Goal: Find specific page/section: Find specific page/section

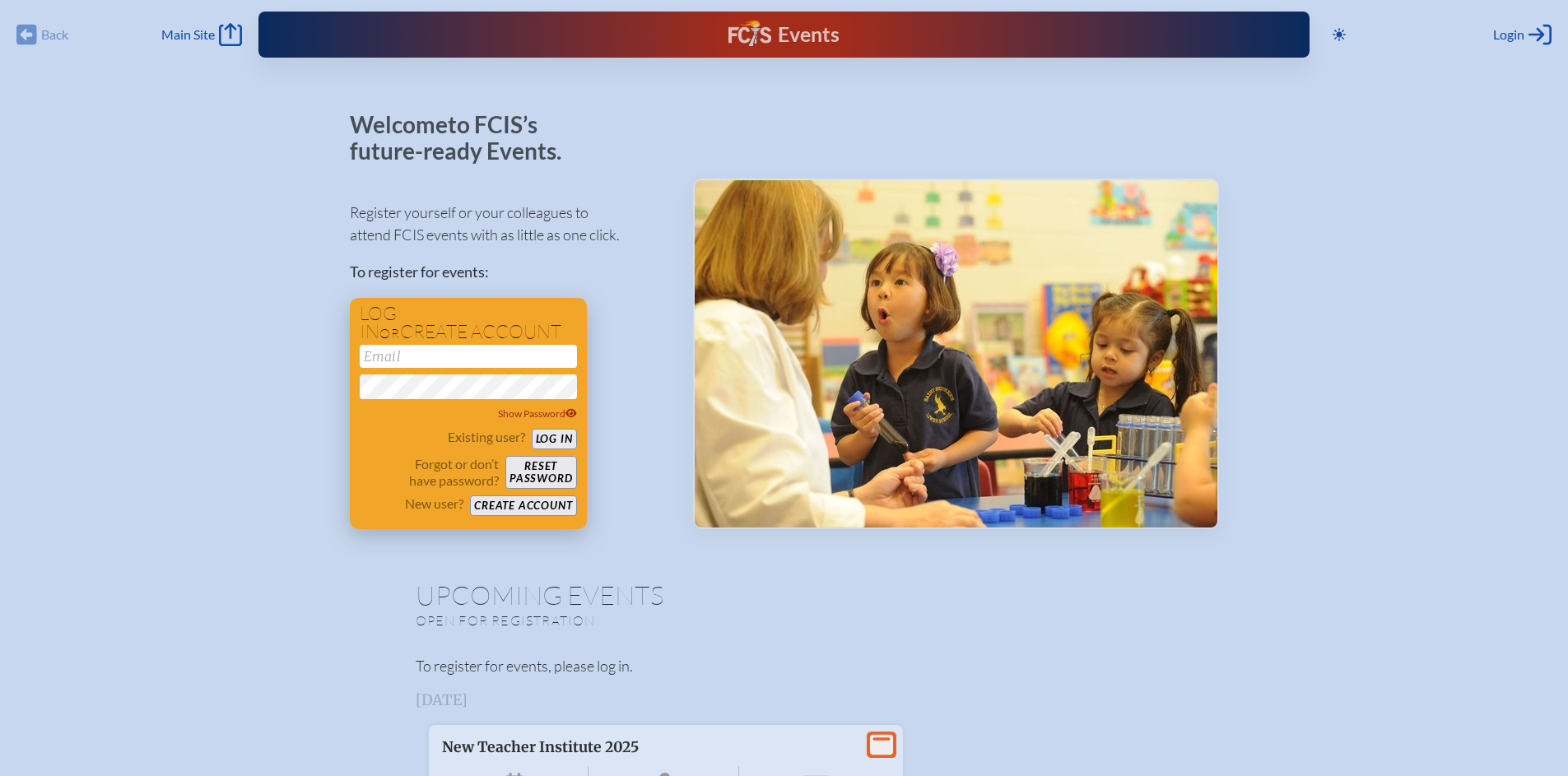
type input "[EMAIL_ADDRESS][DOMAIN_NAME]"
click at [551, 437] on button "Log in" at bounding box center [554, 438] width 45 height 20
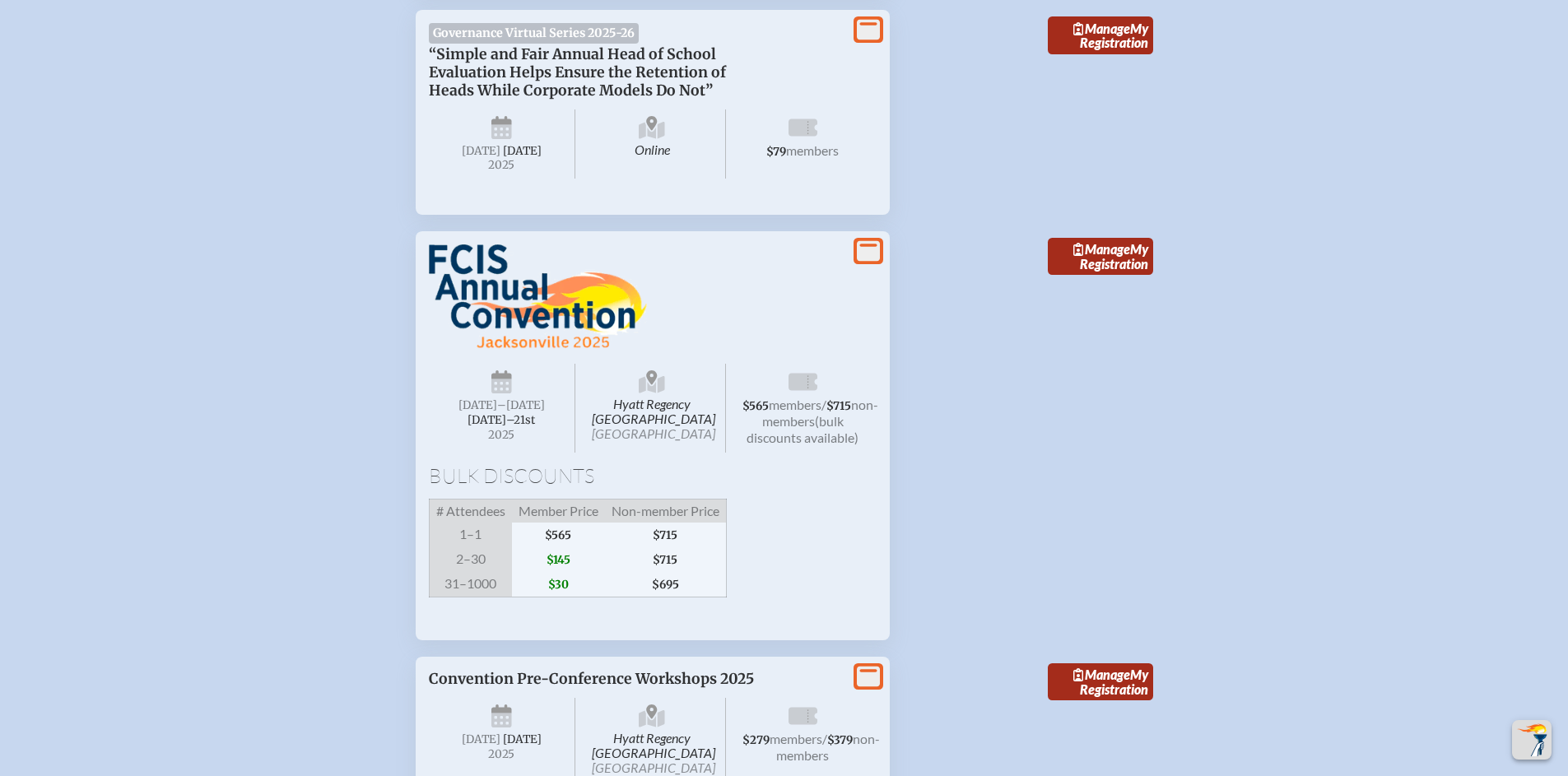
scroll to position [2875, 0]
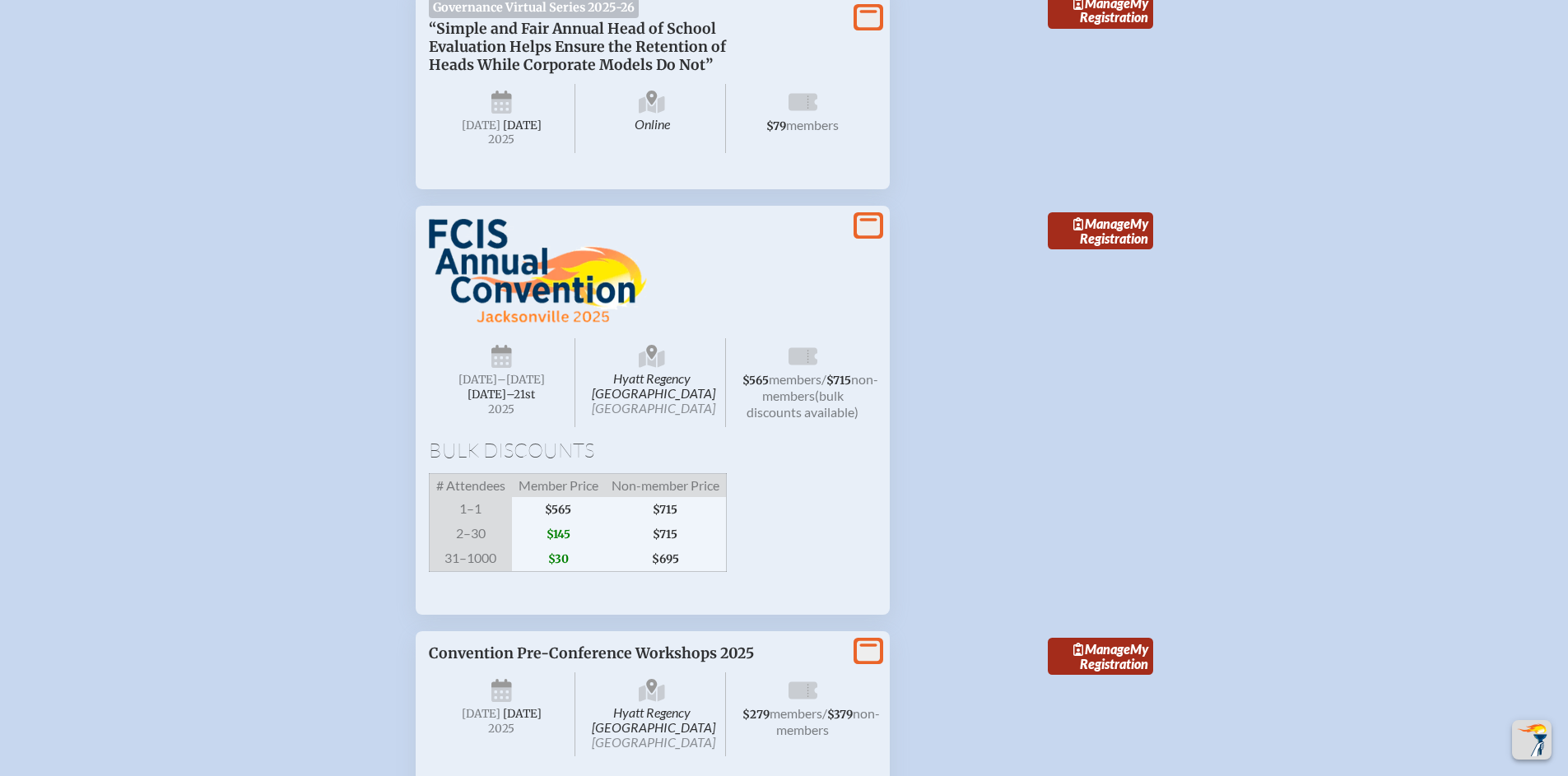
click at [463, 522] on span "1–1" at bounding box center [470, 510] width 83 height 25
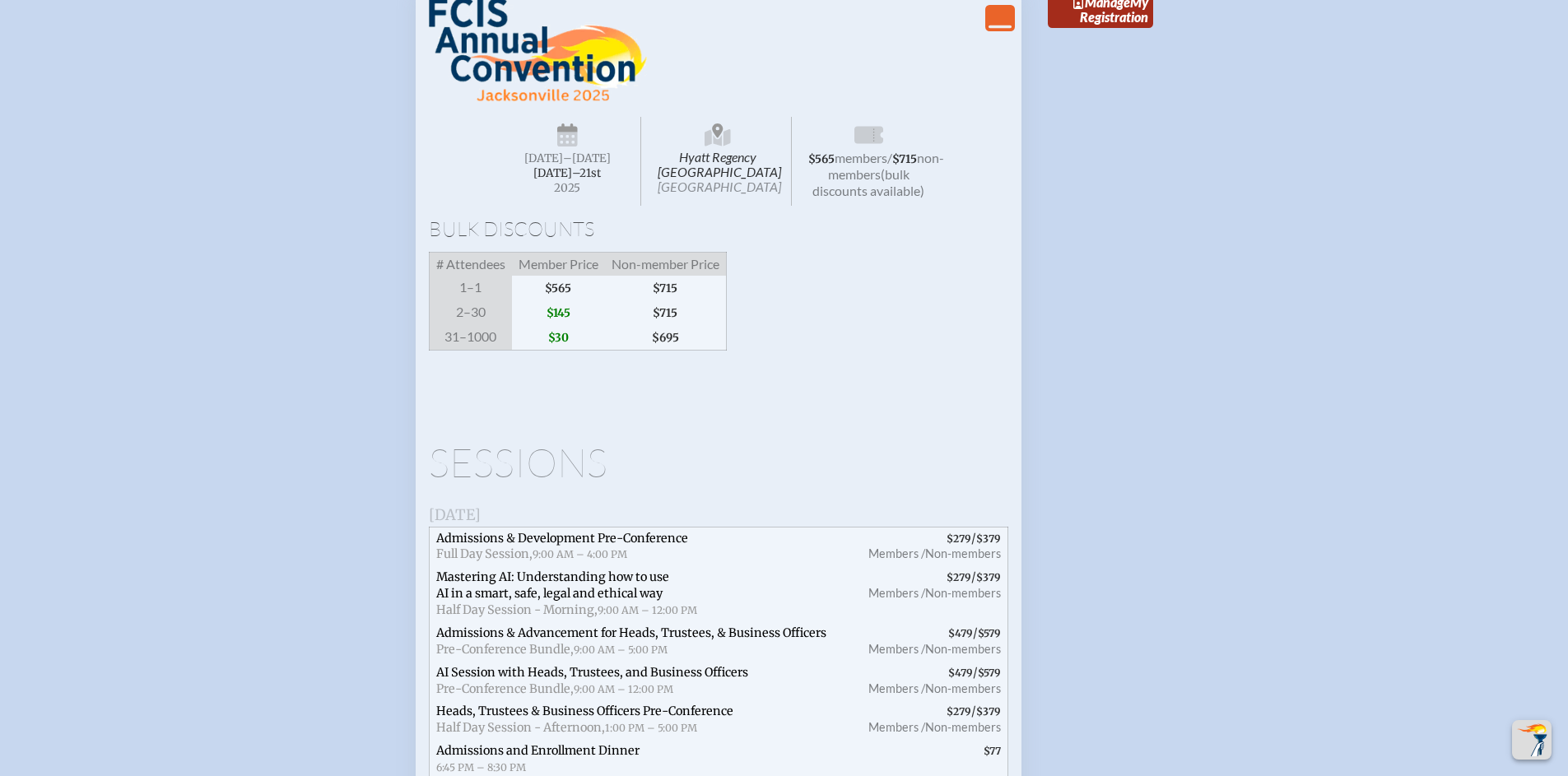
scroll to position [3099, 0]
click at [996, 29] on icon "View Less" at bounding box center [1001, 17] width 23 height 23
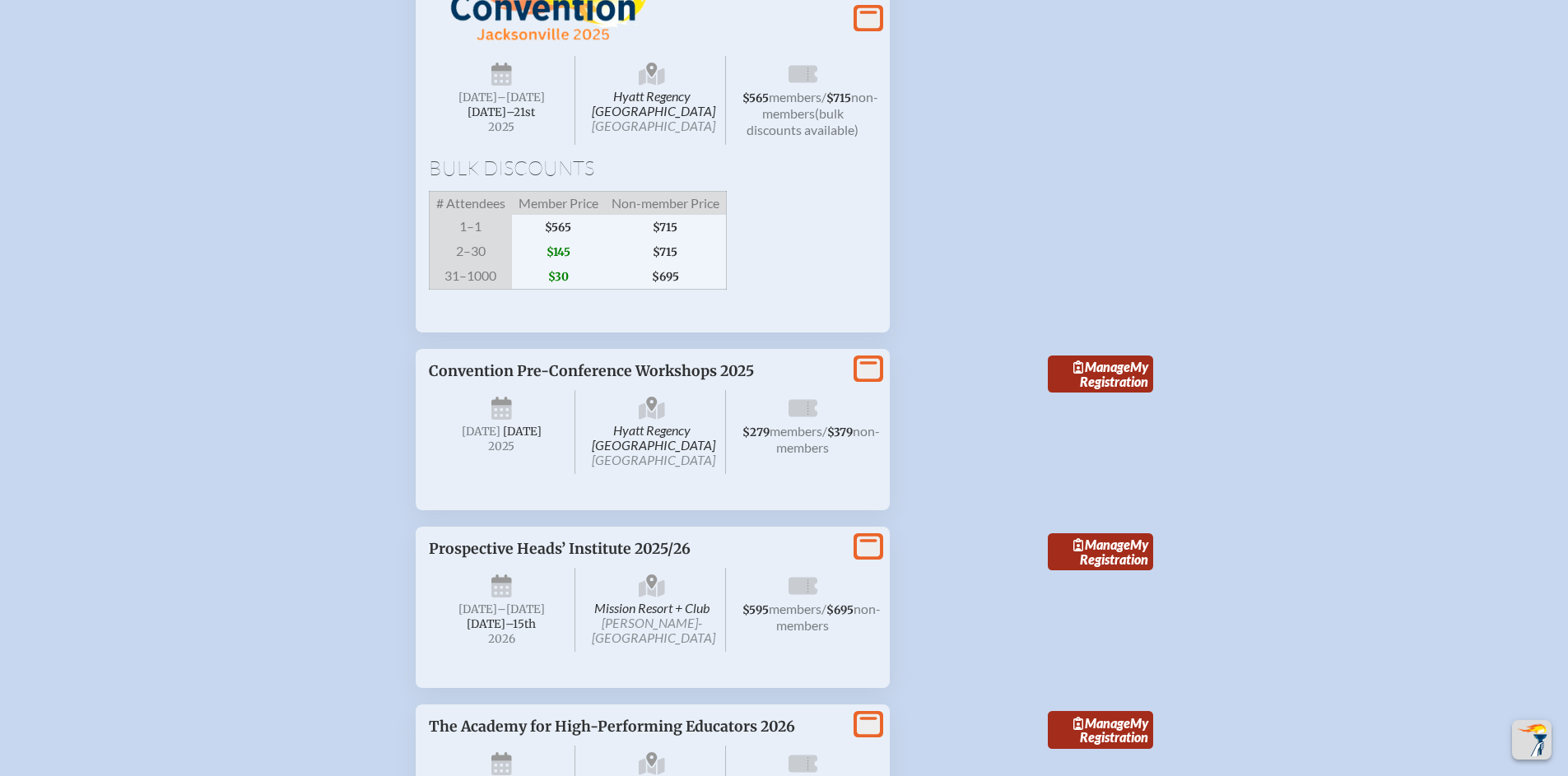
scroll to position [3310, 0]
